Goal: Task Accomplishment & Management: Manage account settings

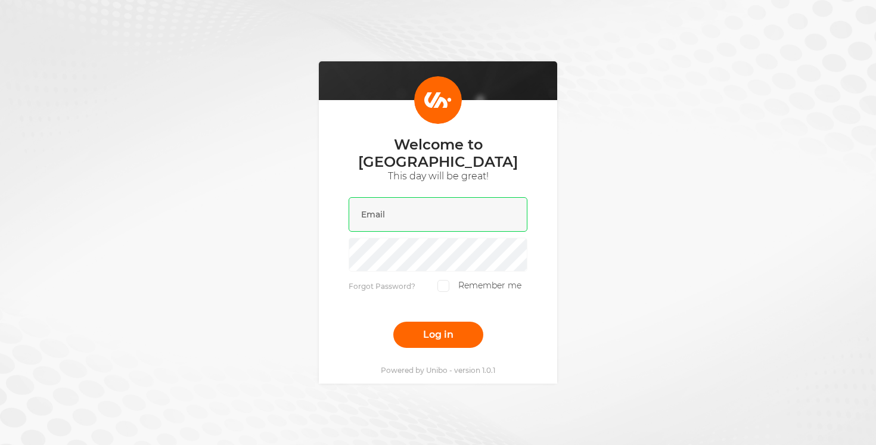
click at [395, 215] on input "email" at bounding box center [438, 214] width 179 height 35
type input "[PERSON_NAME][EMAIL_ADDRESS][DOMAIN_NAME]"
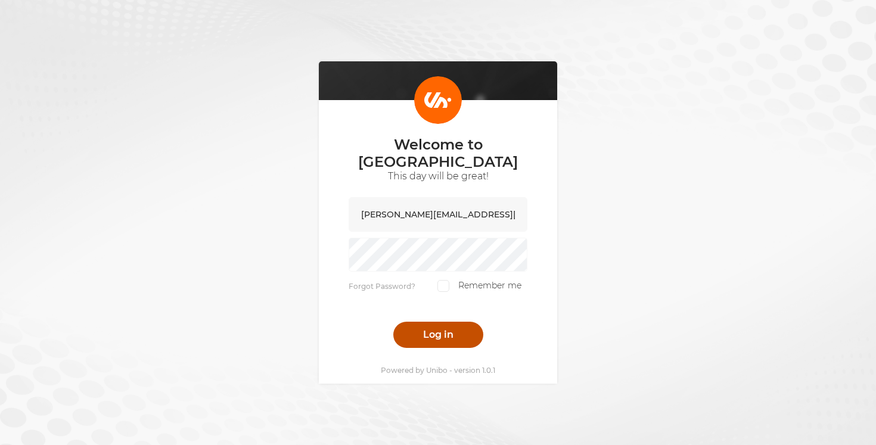
click at [447, 330] on button "Log in" at bounding box center [438, 335] width 90 height 26
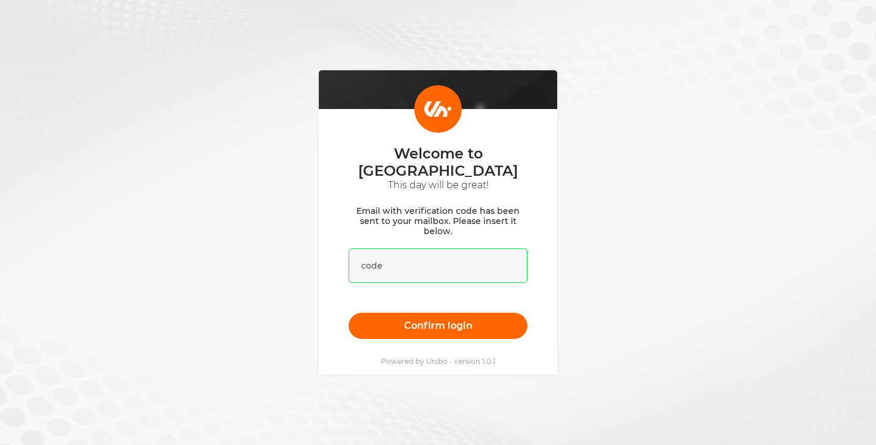
click at [417, 258] on input "text" at bounding box center [438, 266] width 179 height 35
paste input "342397"
type input "342397"
click at [690, 225] on div "Welcome to [GEOGRAPHIC_DATA] This day will be great! Email with verification co…" at bounding box center [438, 222] width 876 height 445
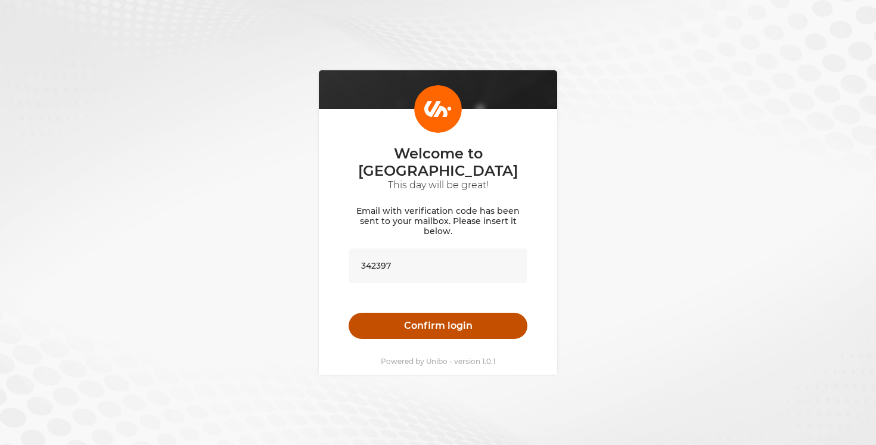
click at [451, 321] on button "Confirm login" at bounding box center [438, 326] width 179 height 26
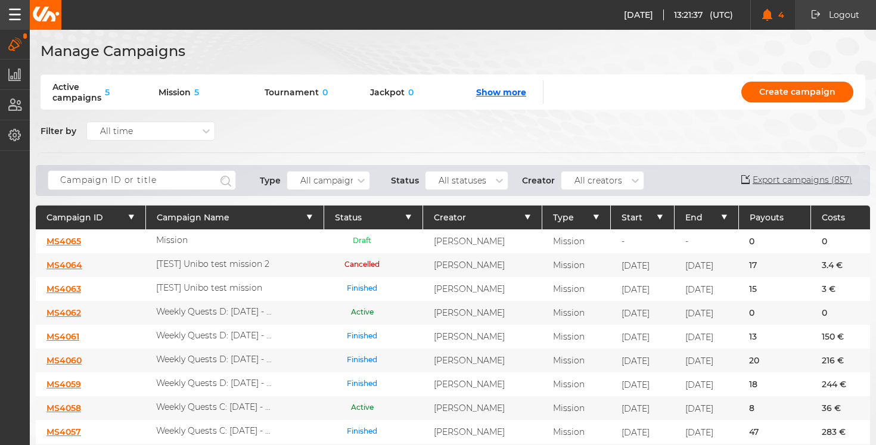
click at [20, 18] on icon "button" at bounding box center [15, 14] width 12 height 12
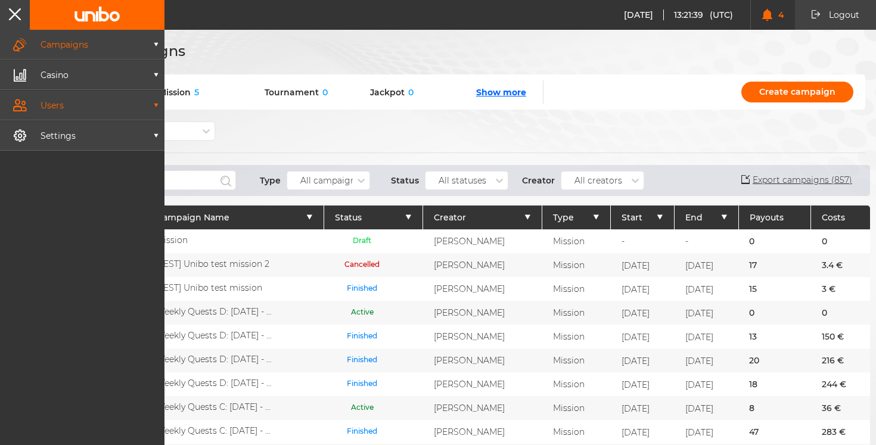
click at [48, 106] on p "Users" at bounding box center [89, 105] width 125 height 8
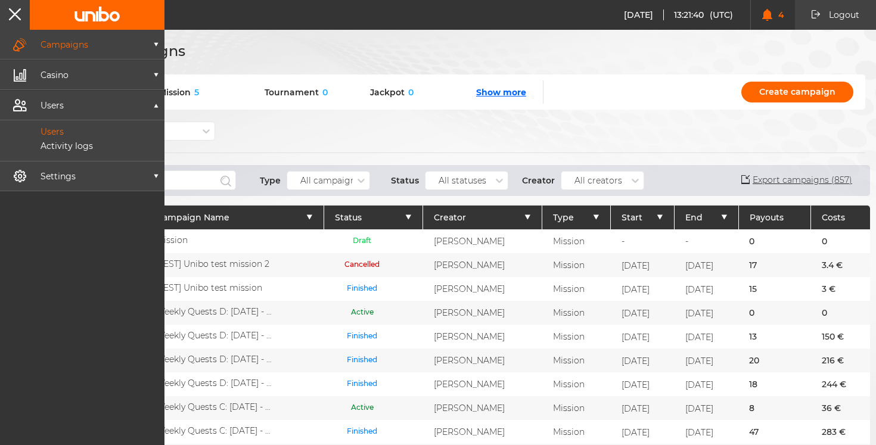
click at [52, 128] on p "Users" at bounding box center [39, 131] width 50 height 11
